Goal: Transaction & Acquisition: Purchase product/service

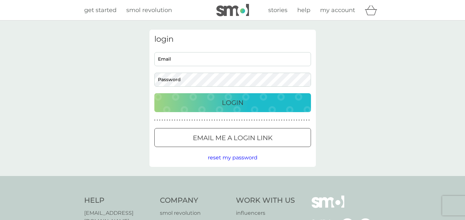
type input "[EMAIL_ADDRESS][DOMAIN_NAME]"
click at [227, 102] on p "Login" at bounding box center [233, 103] width 22 height 10
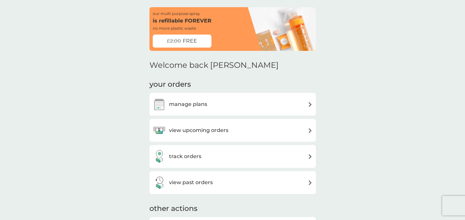
scroll to position [22, 0]
click at [216, 108] on div "manage plans" at bounding box center [233, 104] width 160 height 13
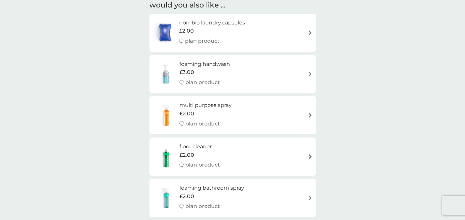
scroll to position [293, 0]
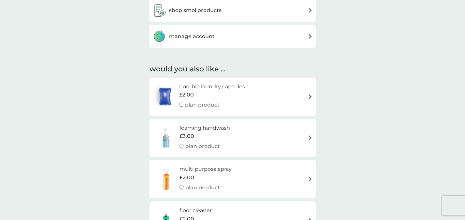
click at [243, 97] on div "£2.00" at bounding box center [212, 95] width 66 height 8
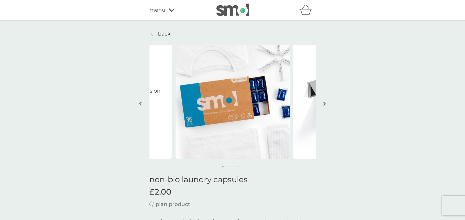
click at [324, 107] on button "button" at bounding box center [325, 104] width 5 height 33
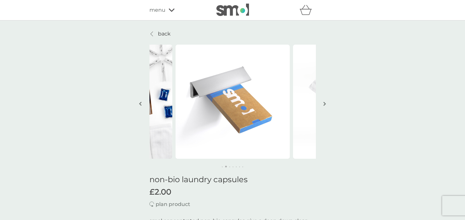
click at [324, 107] on button "button" at bounding box center [325, 104] width 5 height 33
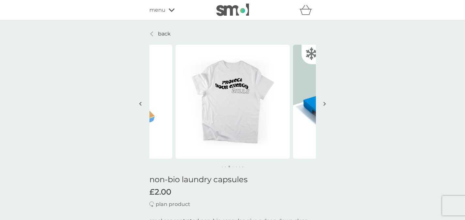
click at [324, 107] on button "button" at bounding box center [325, 104] width 5 height 33
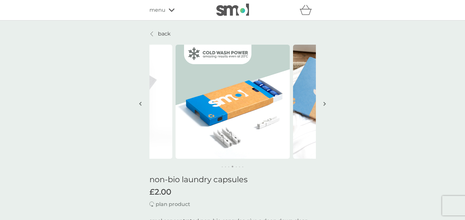
click at [141, 104] on img "button" at bounding box center [140, 104] width 3 height 5
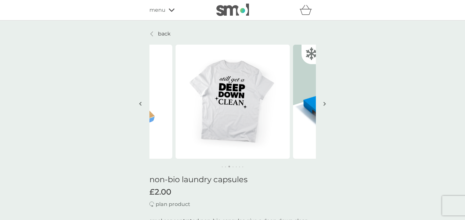
click at [141, 104] on img "button" at bounding box center [140, 104] width 3 height 5
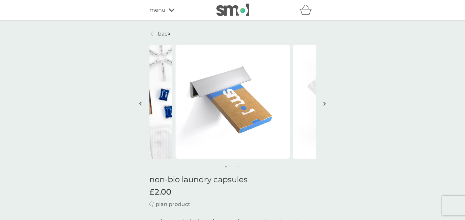
click at [141, 104] on img "button" at bounding box center [140, 104] width 3 height 5
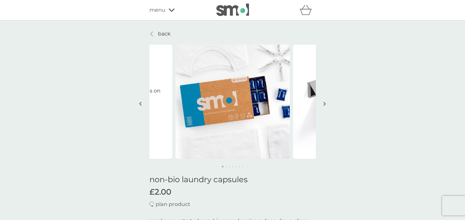
click at [141, 104] on img "button" at bounding box center [140, 104] width 3 height 5
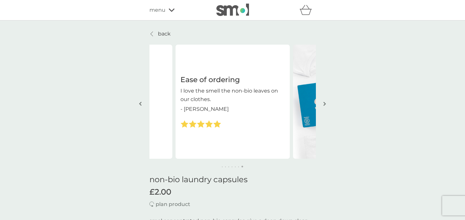
click at [141, 104] on img "button" at bounding box center [140, 104] width 3 height 5
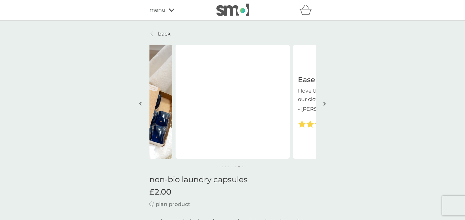
click at [141, 104] on img "button" at bounding box center [140, 104] width 3 height 5
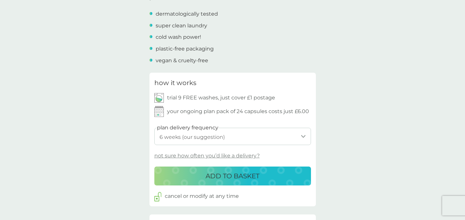
scroll to position [278, 0]
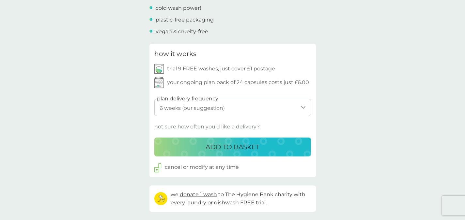
click at [205, 126] on p "not sure how often you’d like a delivery?" at bounding box center [206, 127] width 105 height 8
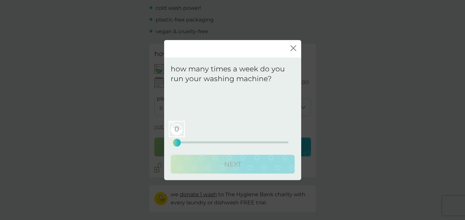
click at [211, 144] on div "0 0 12.5 25" at bounding box center [233, 134] width 112 height 26
click at [204, 144] on div "0 0 12.5 25" at bounding box center [233, 134] width 112 height 26
click at [205, 143] on div "0 0 12.5 25" at bounding box center [233, 143] width 112 height 2
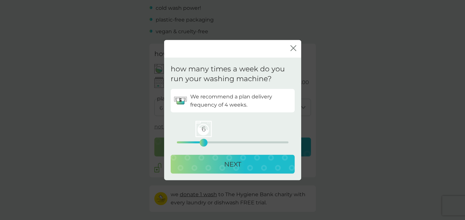
click at [211, 141] on div "6 0 12.5 25" at bounding box center [233, 134] width 112 height 26
click at [211, 140] on div "6 0 12.5 25" at bounding box center [233, 134] width 112 height 26
click at [211, 139] on div "6 0 12.5 25" at bounding box center [233, 134] width 112 height 26
click at [210, 142] on div "6 0 12.5 25" at bounding box center [233, 143] width 112 height 2
click at [201, 144] on div "7 0 12.5 25" at bounding box center [233, 134] width 112 height 26
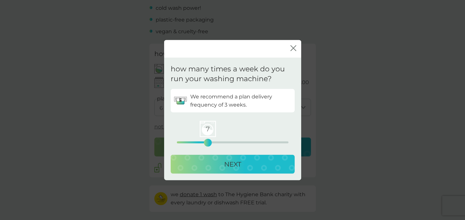
click at [201, 143] on div "7 0 12.5 25" at bounding box center [233, 143] width 112 height 2
click at [200, 142] on div "5" at bounding box center [199, 143] width 3 height 3
click at [232, 165] on p "NEXT" at bounding box center [232, 164] width 17 height 10
select select "28"
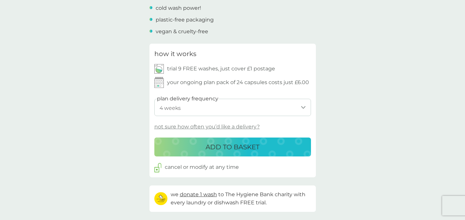
click at [245, 149] on p "ADD TO BASKET" at bounding box center [233, 147] width 54 height 10
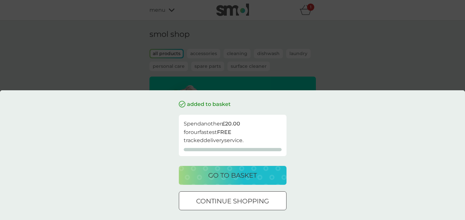
click at [95, 74] on div "added to basket Spend another £20.00 for our fastest FREE tracked delivery serv…" at bounding box center [232, 110] width 465 height 220
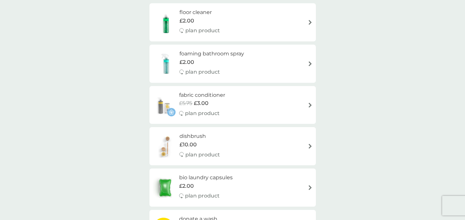
scroll to position [268, 0]
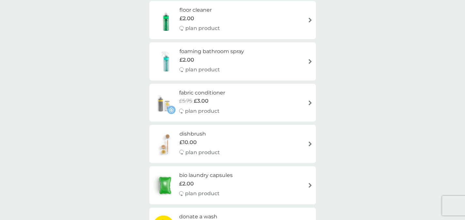
click at [214, 103] on div "£5.75 £3.00" at bounding box center [202, 101] width 46 height 8
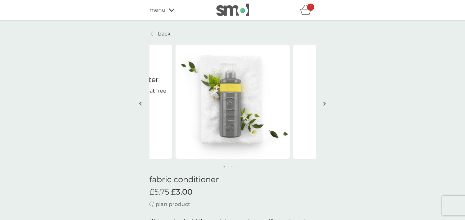
click at [324, 104] on img "button" at bounding box center [325, 104] width 3 height 5
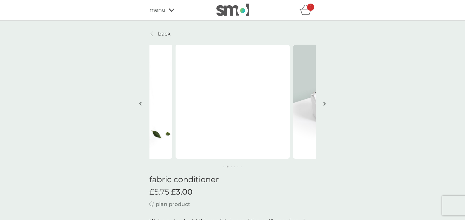
click at [324, 104] on img "button" at bounding box center [325, 104] width 3 height 5
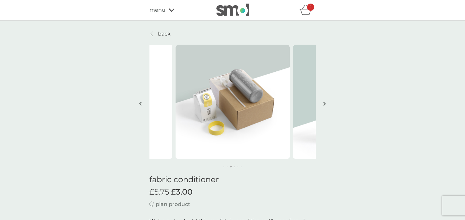
click at [324, 104] on img "button" at bounding box center [325, 104] width 3 height 5
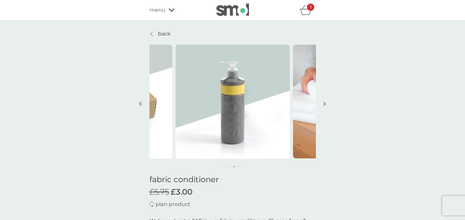
click at [324, 104] on img "button" at bounding box center [325, 104] width 3 height 5
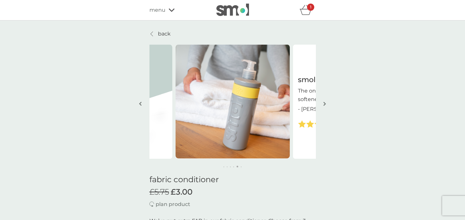
click at [324, 104] on img "button" at bounding box center [325, 104] width 3 height 5
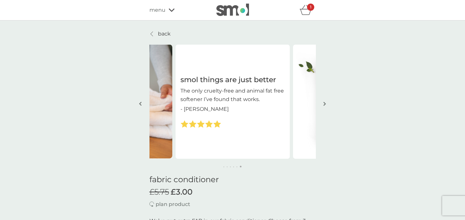
click at [324, 105] on img "button" at bounding box center [325, 104] width 3 height 5
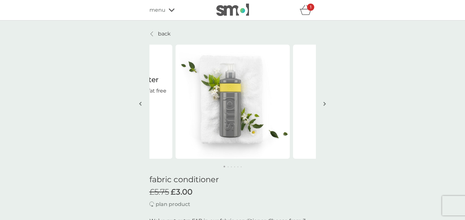
click at [324, 105] on img "button" at bounding box center [325, 104] width 3 height 5
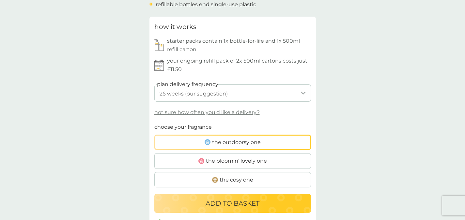
scroll to position [307, 0]
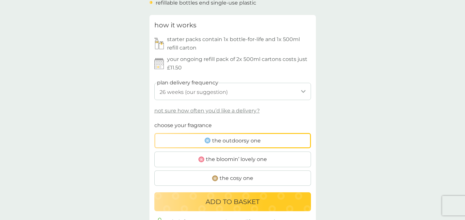
click at [221, 95] on select "1 week 2 weeks 3 weeks 4 weeks 5 weeks 6 weeks 7 weeks 8 weeks 9 weeks 10 weeks…" at bounding box center [232, 91] width 157 height 17
click at [154, 83] on select "1 week 2 weeks 3 weeks 4 weeks 5 weeks 6 weeks 7 weeks 8 weeks 9 weeks 10 weeks…" at bounding box center [232, 91] width 157 height 17
click at [192, 111] on p "not sure how often you’d like a delivery?" at bounding box center [206, 111] width 105 height 8
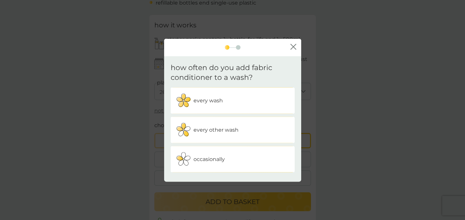
click at [211, 101] on p "every wash" at bounding box center [208, 101] width 29 height 8
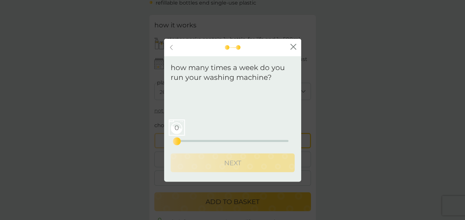
click at [201, 140] on div "0 0 12.5 25" at bounding box center [233, 132] width 112 height 26
click at [202, 141] on div "6 0 12.5 25" at bounding box center [233, 141] width 112 height 2
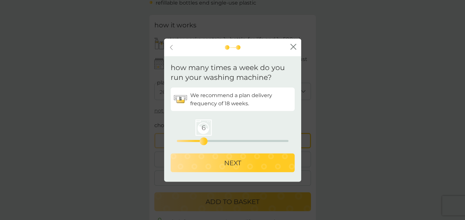
click at [198, 141] on div "6 0 12.5 25" at bounding box center [233, 141] width 112 height 2
click at [200, 141] on div "5" at bounding box center [199, 141] width 3 height 3
click at [222, 160] on div "NEXT" at bounding box center [232, 163] width 111 height 10
select select "154"
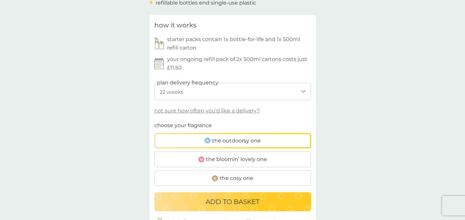
click at [222, 160] on span "the bloomin’ lovely one" at bounding box center [236, 159] width 61 height 8
click at [154, 121] on input "the bloomin’ lovely one" at bounding box center [154, 121] width 0 height 0
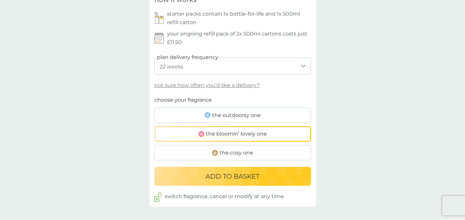
scroll to position [347, 0]
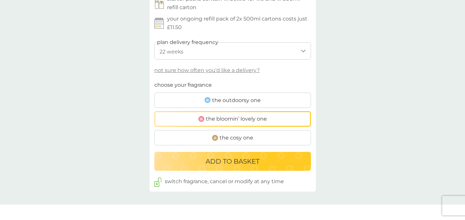
click at [258, 164] on p "ADD TO BASKET" at bounding box center [233, 161] width 54 height 10
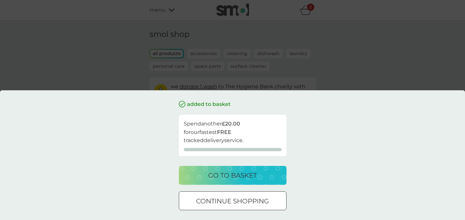
click at [224, 180] on p "go to basket" at bounding box center [232, 175] width 49 height 10
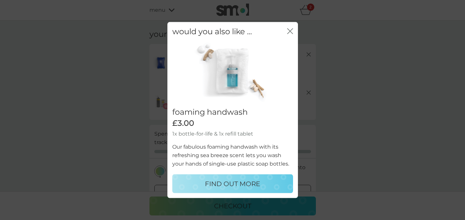
click at [290, 30] on icon "close" at bounding box center [290, 31] width 6 height 6
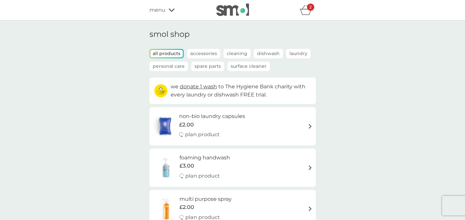
click at [290, 134] on div "non-bio laundry capsules £2.00 plan product" at bounding box center [233, 126] width 160 height 28
select select "42"
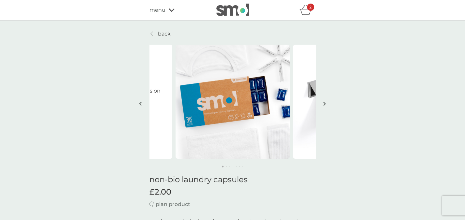
click at [304, 8] on icon "basket" at bounding box center [306, 10] width 12 height 10
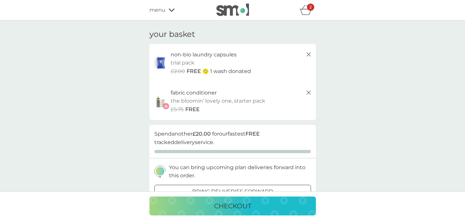
click at [308, 55] on icon at bounding box center [309, 55] width 8 height 8
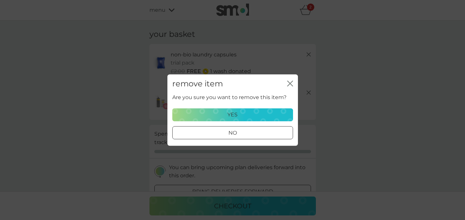
click at [229, 119] on p "yes" at bounding box center [233, 115] width 10 height 8
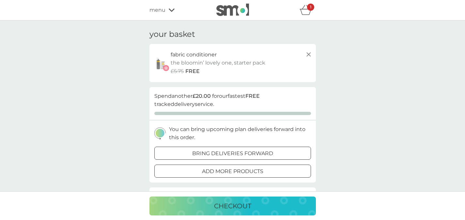
select select "42"
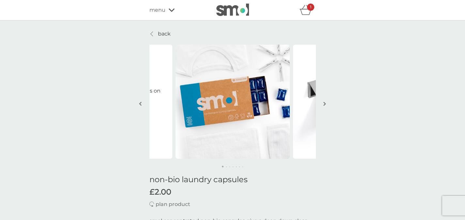
click at [158, 35] on p "back" at bounding box center [164, 34] width 13 height 8
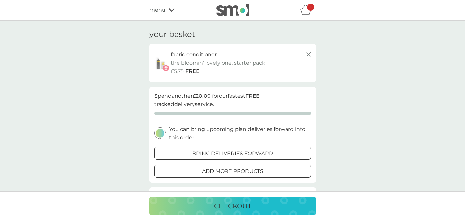
click at [158, 7] on span "menu" at bounding box center [158, 10] width 16 height 8
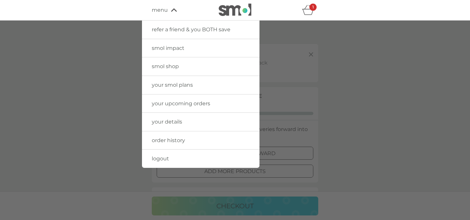
click at [168, 69] on span "smol shop" at bounding box center [165, 66] width 27 height 6
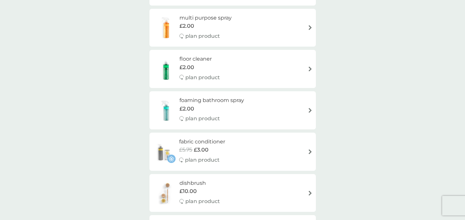
scroll to position [239, 0]
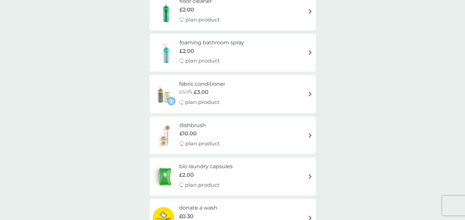
click at [216, 173] on div "£2.00" at bounding box center [206, 175] width 54 height 8
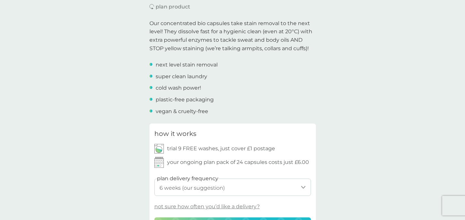
scroll to position [231, 0]
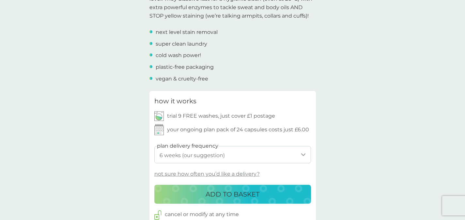
click at [203, 177] on p "not sure how often you’d like a delivery?" at bounding box center [206, 174] width 105 height 8
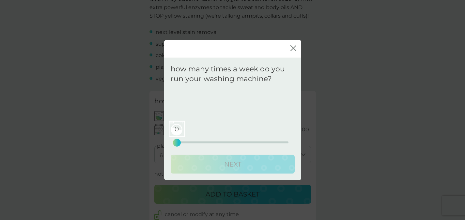
click at [210, 141] on div "0 0 12.5 25" at bounding box center [233, 134] width 112 height 26
click at [211, 142] on div "0 0 12.5 25" at bounding box center [233, 143] width 112 height 2
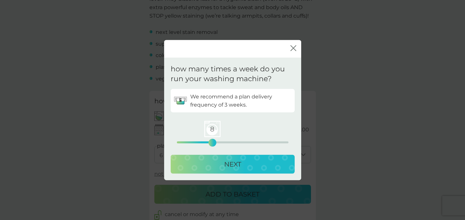
click at [211, 142] on div "8" at bounding box center [212, 143] width 3 height 3
click at [207, 142] on div "7" at bounding box center [208, 143] width 3 height 3
click at [205, 142] on div "6" at bounding box center [203, 143] width 3 height 3
click at [201, 142] on div "5" at bounding box center [199, 143] width 3 height 3
click at [228, 163] on p "NEXT" at bounding box center [232, 164] width 17 height 10
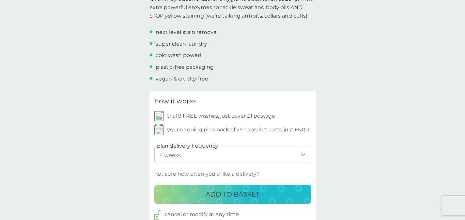
click at [229, 157] on select "1 week 2 weeks 3 weeks 4 weeks 5 weeks 6 weeks (our suggestion) 7 weeks 8 weeks…" at bounding box center [232, 154] width 157 height 17
click at [154, 146] on select "1 week 2 weeks 3 weeks 4 weeks 5 weeks 6 weeks (our suggestion) 7 weeks 8 weeks…" at bounding box center [232, 154] width 157 height 17
click at [206, 160] on select "1 week 2 weeks 3 weeks 4 weeks 5 weeks 6 weeks (our suggestion) 7 weeks 8 weeks…" at bounding box center [232, 154] width 157 height 17
click at [154, 146] on select "1 week 2 weeks 3 weeks 4 weeks 5 weeks 6 weeks (our suggestion) 7 weeks 8 weeks…" at bounding box center [232, 154] width 157 height 17
click at [192, 172] on p "not sure how often you’d like a delivery?" at bounding box center [206, 174] width 105 height 8
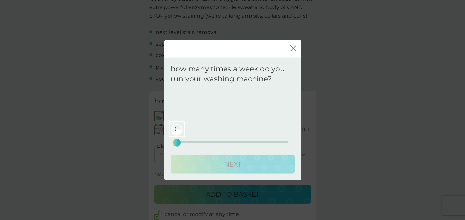
click at [213, 143] on div "0 0 12.5 25" at bounding box center [233, 143] width 112 height 2
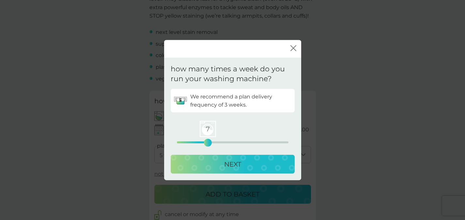
click at [208, 142] on div "7 0 12.5 25" at bounding box center [233, 143] width 112 height 2
click at [222, 162] on div "NEXT" at bounding box center [232, 164] width 111 height 10
select select "21"
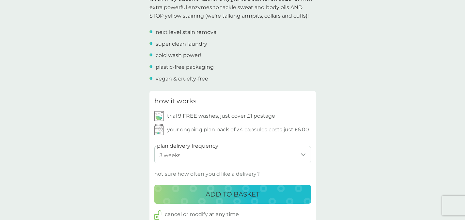
click at [234, 188] on button "ADD TO BASKET" at bounding box center [232, 194] width 157 height 19
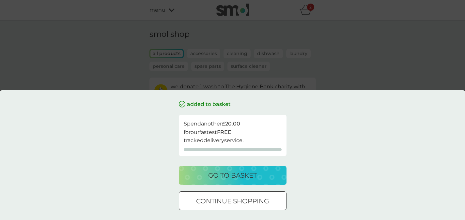
click at [328, 66] on div "added to basket Spend another £20.00 for our fastest FREE tracked delivery serv…" at bounding box center [232, 110] width 465 height 220
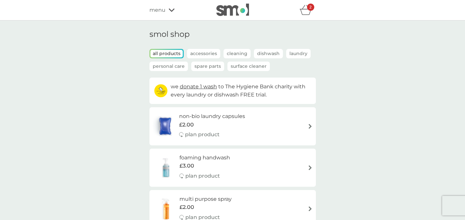
click at [307, 12] on icon "basket" at bounding box center [306, 10] width 12 height 10
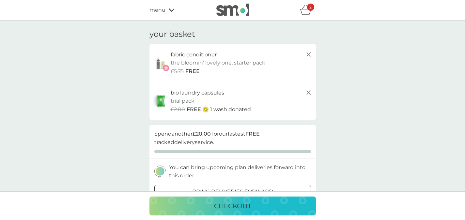
click at [184, 58] on p "fabric conditioner" at bounding box center [194, 55] width 46 height 8
click at [180, 56] on p "fabric conditioner" at bounding box center [194, 55] width 46 height 8
click at [166, 69] on img at bounding box center [161, 63] width 16 height 16
click at [164, 69] on img at bounding box center [161, 63] width 16 height 16
click at [310, 54] on icon at bounding box center [309, 55] width 8 height 8
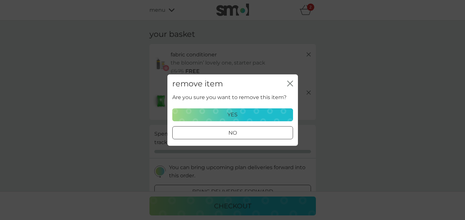
click at [228, 116] on p "yes" at bounding box center [233, 115] width 10 height 8
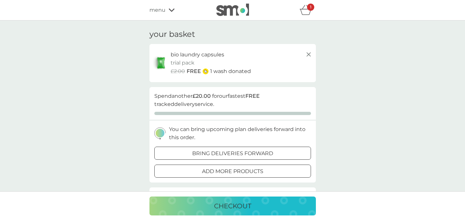
click at [293, 60] on div "bio laundry capsules trial pack every 3 weeks @ £6.00 £2.00 FREE 1 wash donated" at bounding box center [242, 63] width 142 height 25
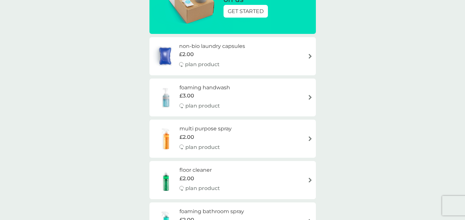
scroll to position [206, 0]
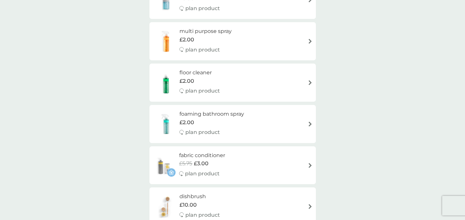
click at [218, 159] on h6 "fabric conditioner" at bounding box center [202, 156] width 46 height 8
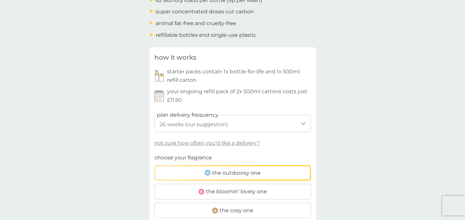
scroll to position [296, 0]
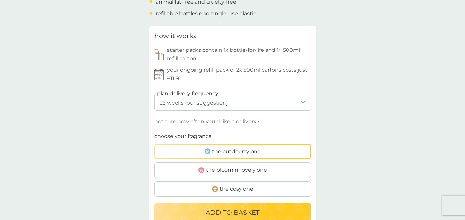
click at [180, 124] on p "not sure how often you’d like a delivery?" at bounding box center [206, 122] width 105 height 8
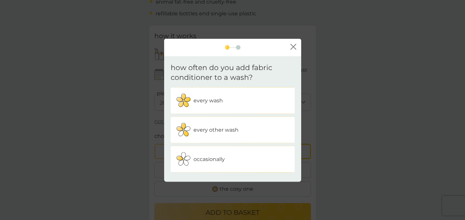
click at [199, 108] on div "every wash" at bounding box center [233, 101] width 114 height 16
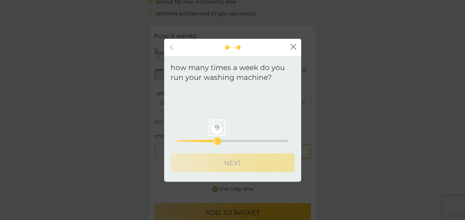
click at [218, 141] on div "9 0 12.5 25" at bounding box center [233, 141] width 112 height 2
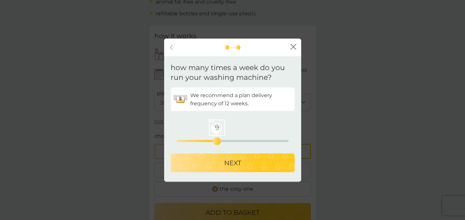
click at [212, 140] on div "9 0 12.5 25" at bounding box center [233, 141] width 112 height 2
click at [207, 141] on div "7 0 12.5 25" at bounding box center [233, 141] width 112 height 2
click at [227, 157] on button "NEXT" at bounding box center [233, 163] width 124 height 19
select select "112"
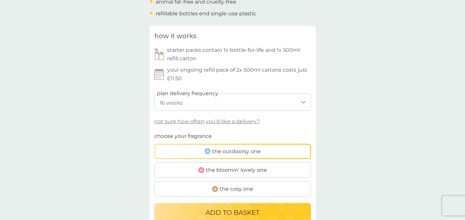
click at [241, 170] on span "the bloomin’ lovely one" at bounding box center [236, 170] width 61 height 8
click at [154, 132] on input "the bloomin’ lovely one" at bounding box center [154, 132] width 0 height 0
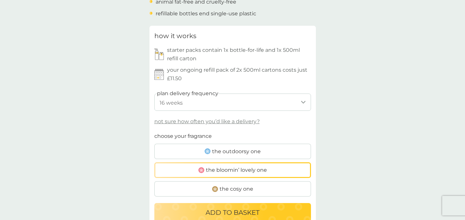
click at [236, 207] on button "ADD TO BASKET" at bounding box center [232, 212] width 157 height 19
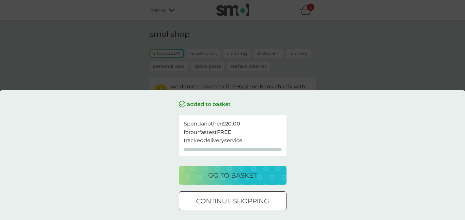
click at [339, 73] on div "added to basket Spend another £20.00 for our fastest FREE tracked delivery serv…" at bounding box center [232, 110] width 465 height 220
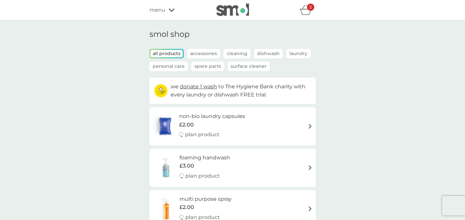
click at [196, 55] on p "Accessories" at bounding box center [203, 53] width 33 height 9
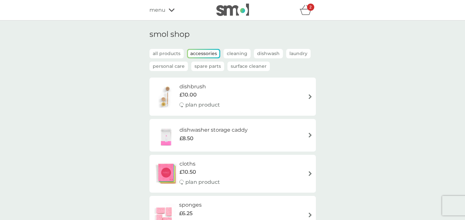
click at [186, 129] on h6 "dishwasher storage caddy" at bounding box center [214, 130] width 68 height 8
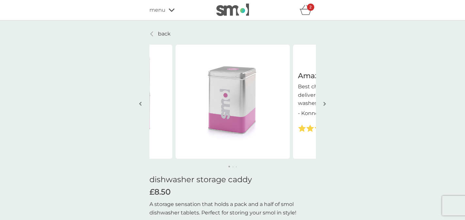
click at [306, 15] on icon "basket" at bounding box center [305, 12] width 11 height 6
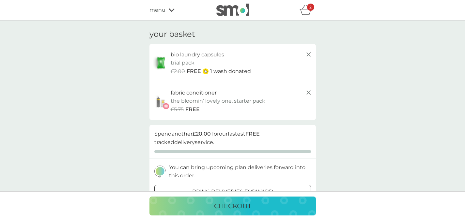
click at [304, 13] on icon "basket" at bounding box center [306, 10] width 12 height 10
click at [312, 6] on div "2" at bounding box center [310, 7] width 7 height 7
click at [158, 11] on span "menu" at bounding box center [158, 10] width 16 height 8
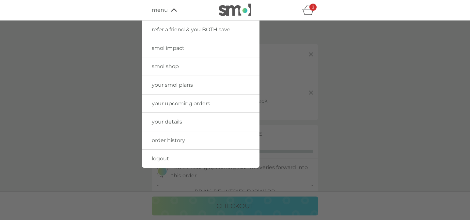
click at [158, 68] on span "smol shop" at bounding box center [165, 66] width 27 height 6
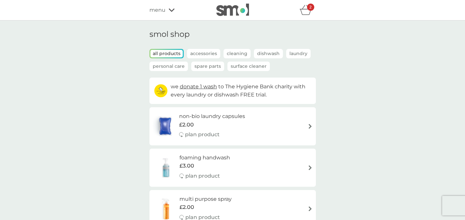
click at [305, 12] on icon "basket" at bounding box center [306, 10] width 12 height 10
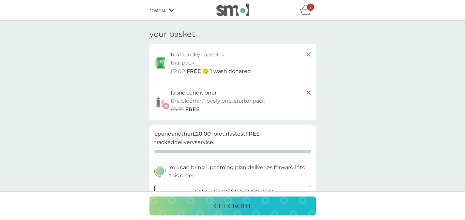
click at [153, 11] on span "menu" at bounding box center [158, 10] width 16 height 8
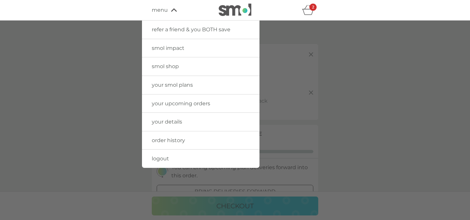
click at [346, 143] on div at bounding box center [235, 131] width 470 height 220
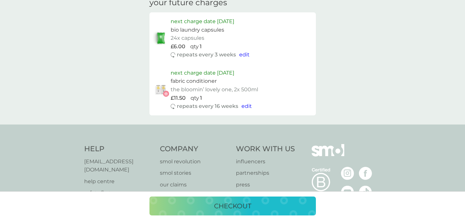
scroll to position [312, 0]
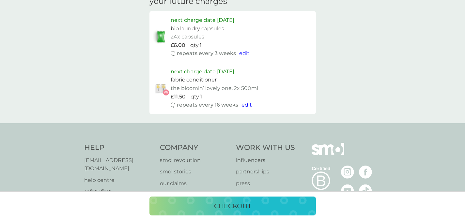
click at [241, 201] on p "checkout" at bounding box center [232, 206] width 37 height 10
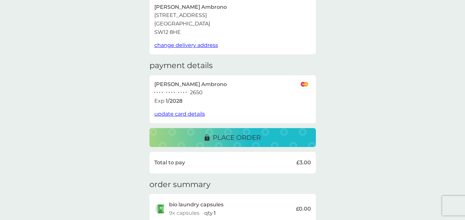
scroll to position [82, 0]
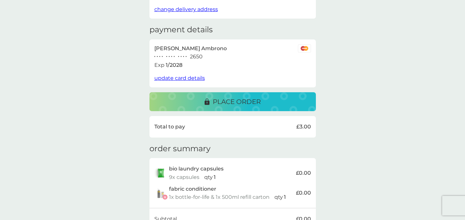
click at [229, 108] on button "place order" at bounding box center [233, 101] width 167 height 19
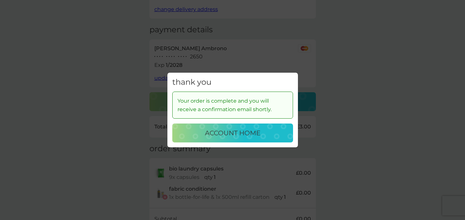
click at [244, 131] on p "account home" at bounding box center [233, 133] width 56 height 10
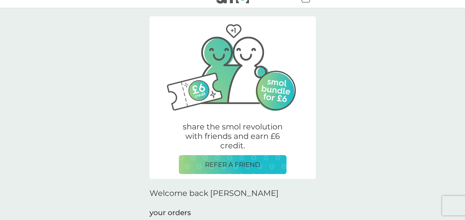
scroll to position [137, 0]
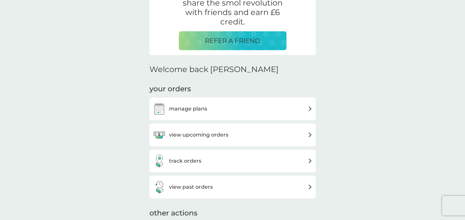
click at [267, 105] on div "manage plans" at bounding box center [233, 109] width 160 height 13
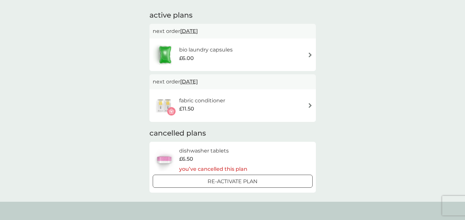
scroll to position [44, 0]
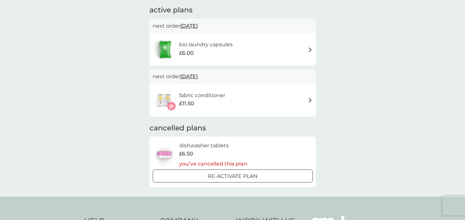
click at [251, 177] on p "Re-activate Plan" at bounding box center [233, 176] width 50 height 8
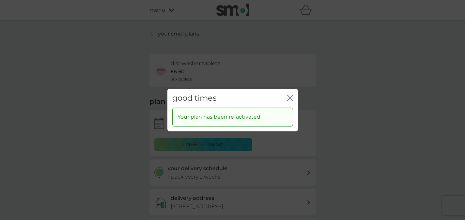
click at [287, 99] on icon "close" at bounding box center [290, 98] width 6 height 6
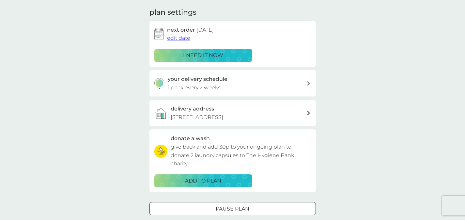
scroll to position [86, 0]
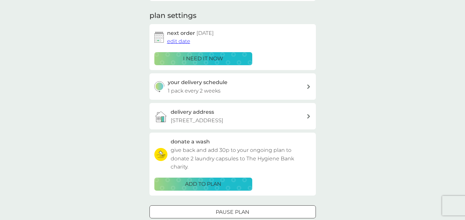
click at [265, 83] on div "your delivery schedule 1 pack every 2 weeks" at bounding box center [237, 86] width 139 height 17
select select "14"
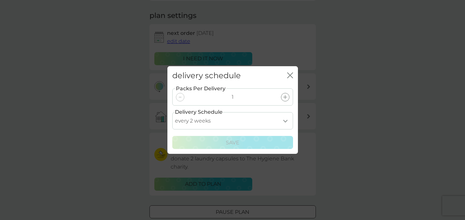
click at [290, 74] on icon "close" at bounding box center [290, 76] width 6 height 6
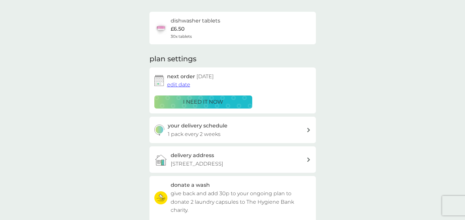
scroll to position [45, 0]
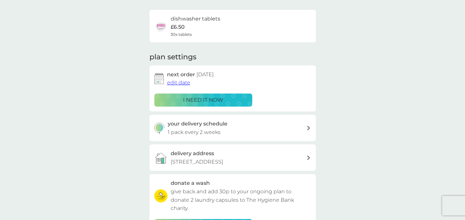
click at [227, 129] on div "your delivery schedule 1 pack every 2 weeks" at bounding box center [237, 128] width 139 height 17
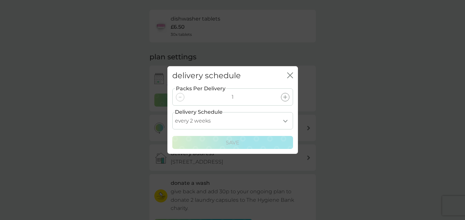
click at [251, 119] on select "every 1 week every 2 weeks every 3 weeks every 4 weeks every 5 weeks every 6 we…" at bounding box center [232, 120] width 121 height 17
select select "28"
click at [172, 112] on select "every 1 week every 2 weeks every 3 weeks every 4 weeks every 5 weeks every 6 we…" at bounding box center [232, 120] width 121 height 17
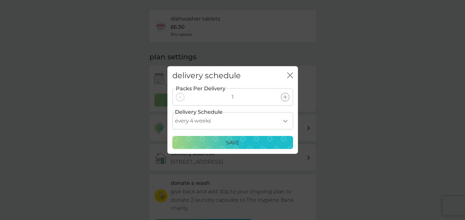
click at [227, 143] on p "Save" at bounding box center [233, 143] width 14 height 8
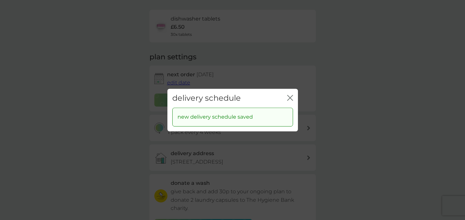
click at [289, 98] on icon "close" at bounding box center [290, 98] width 6 height 6
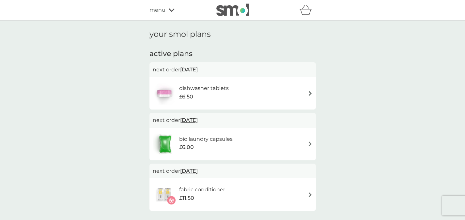
click at [156, 10] on span "menu" at bounding box center [158, 10] width 16 height 8
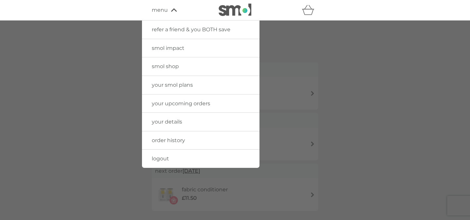
click at [170, 84] on span "your smol plans" at bounding box center [172, 85] width 41 height 6
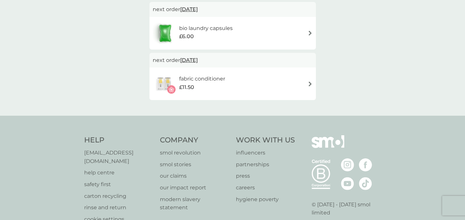
scroll to position [111, 0]
click at [169, 84] on img at bounding box center [164, 84] width 23 height 23
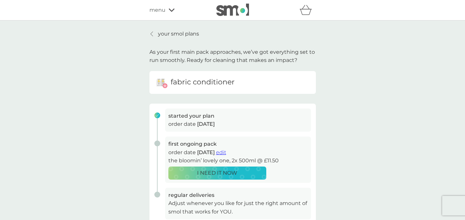
click at [175, 34] on p "your smol plans" at bounding box center [178, 34] width 41 height 8
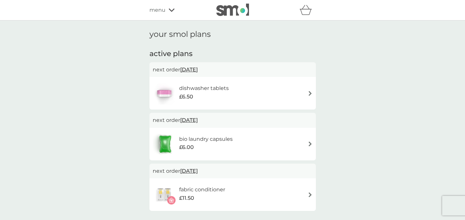
click at [151, 14] on div "refer a friend & you BOTH save smol impact smol shop your smol plans your upcom…" at bounding box center [233, 10] width 167 height 13
click at [154, 11] on span "menu" at bounding box center [158, 10] width 16 height 8
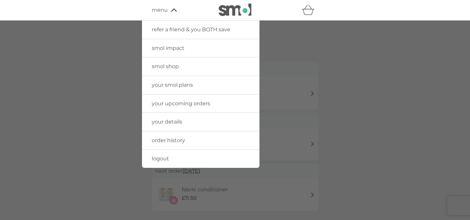
click at [358, 75] on div at bounding box center [235, 131] width 470 height 220
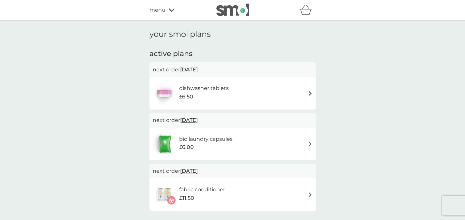
click at [229, 121] on p "next order 22 Sep 2025" at bounding box center [233, 120] width 160 height 8
click at [311, 136] on div "bio laundry capsules £6.00" at bounding box center [233, 144] width 160 height 23
